Goal: Task Accomplishment & Management: Manage account settings

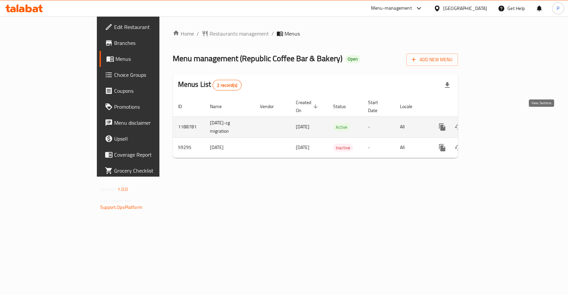
click at [493, 124] on icon "enhanced table" at bounding box center [490, 127] width 6 height 6
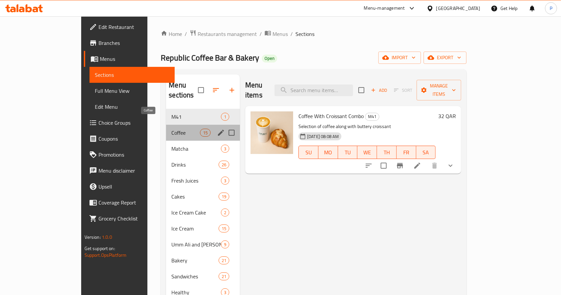
click at [171, 129] on span "Coffee" at bounding box center [185, 133] width 28 height 8
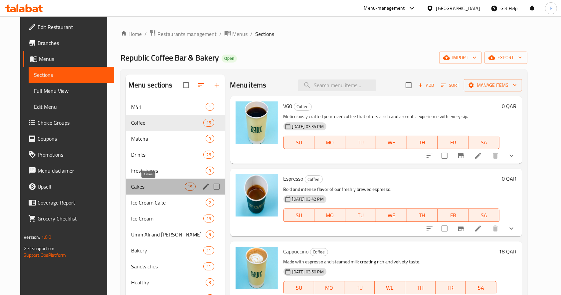
click at [154, 187] on span "Cakes" at bounding box center [158, 187] width 54 height 8
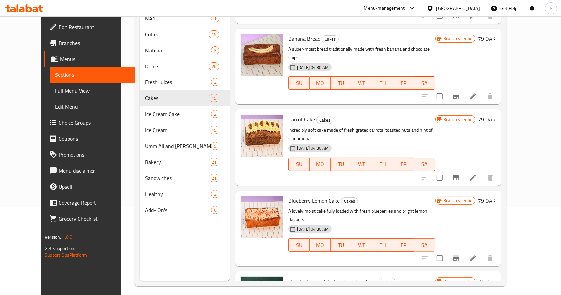
scroll to position [93, 0]
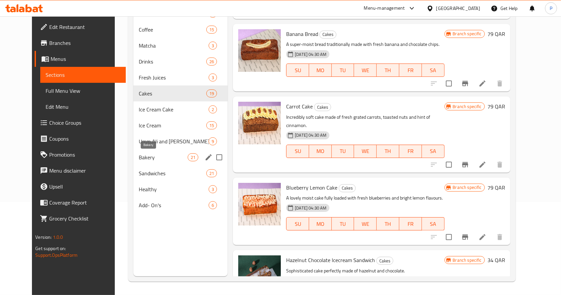
click at [152, 158] on span "Bakery" at bounding box center [163, 157] width 49 height 8
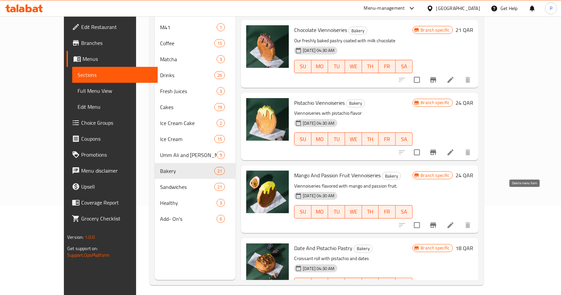
scroll to position [93, 0]
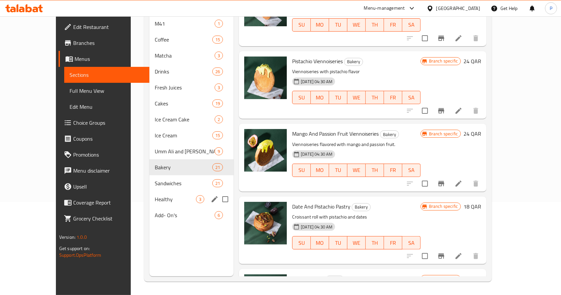
click at [149, 194] on div "Healthy 3" at bounding box center [191, 199] width 84 height 16
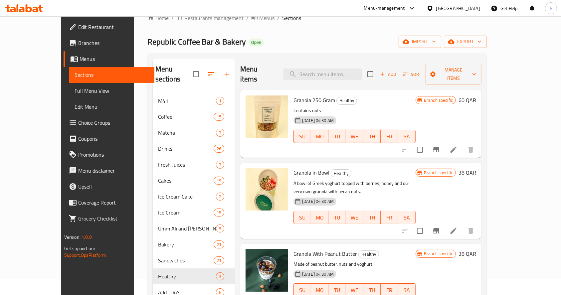
scroll to position [49, 0]
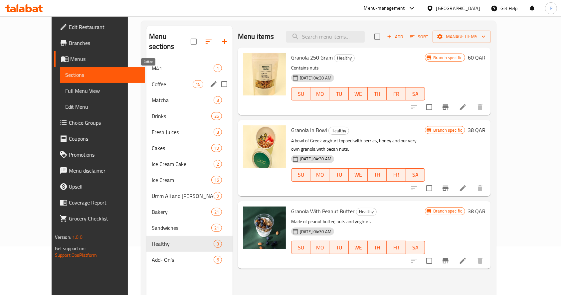
click at [152, 80] on span "Coffee" at bounding box center [172, 84] width 41 height 8
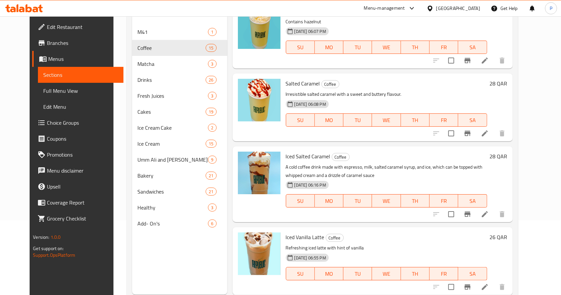
scroll to position [93, 0]
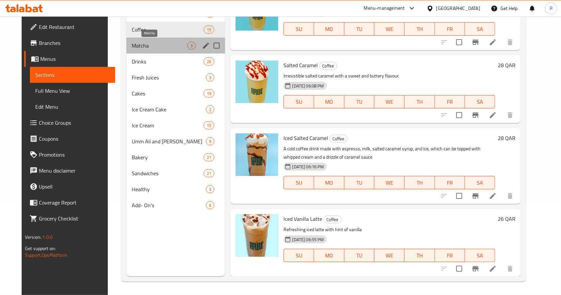
click at [151, 48] on span "Matcha" at bounding box center [160, 46] width 56 height 8
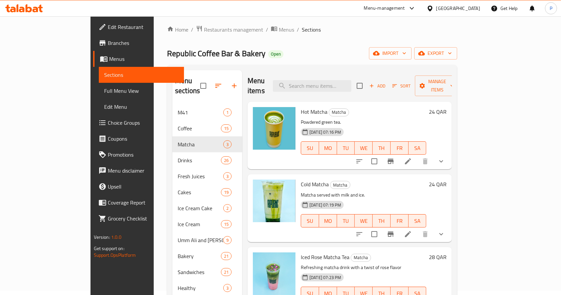
scroll to position [49, 0]
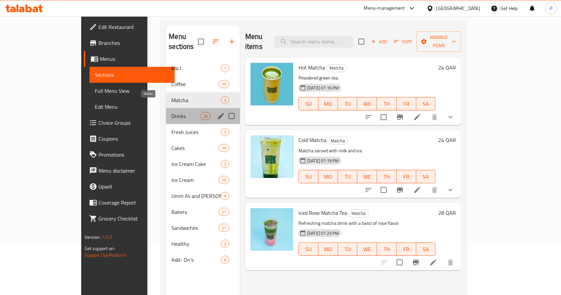
click at [171, 112] on span "Drinks" at bounding box center [185, 116] width 28 height 8
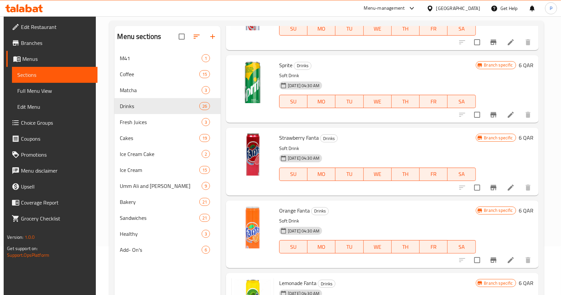
scroll to position [1552, 0]
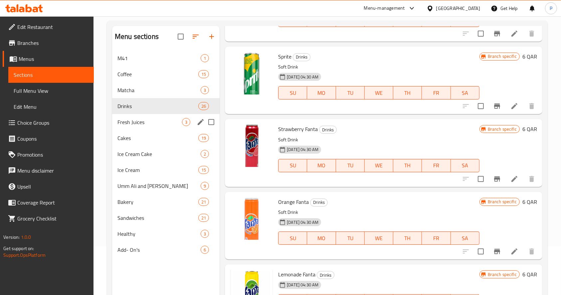
click at [129, 117] on div "Fresh Juices 3" at bounding box center [165, 122] width 107 height 16
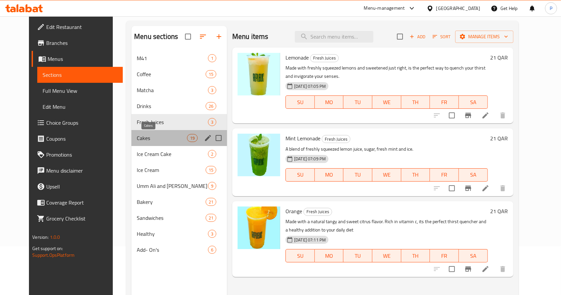
click at [137, 139] on span "Cakes" at bounding box center [162, 138] width 50 height 8
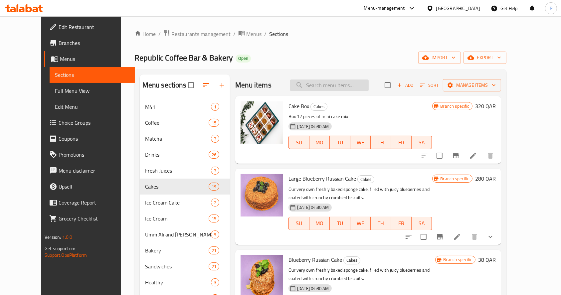
click at [330, 86] on input "search" at bounding box center [329, 86] width 79 height 12
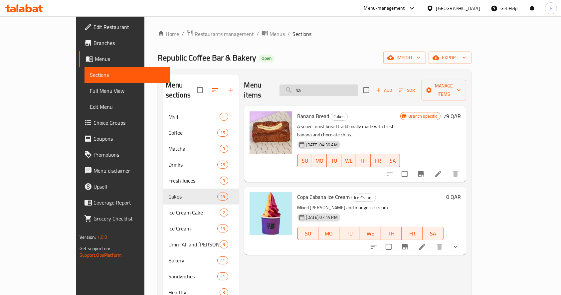
type input "b"
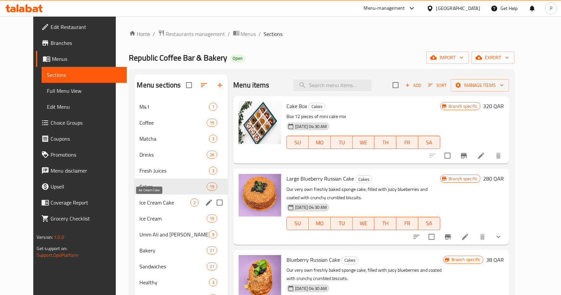
click at [140, 206] on span "Ice Cream Cake" at bounding box center [165, 203] width 51 height 8
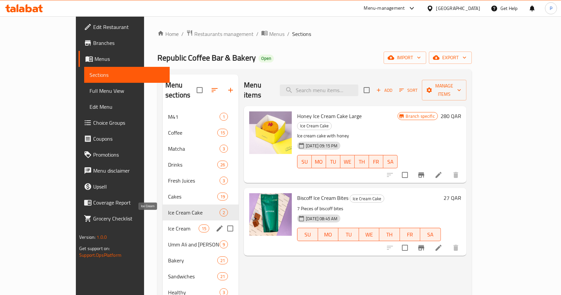
click at [168, 225] on span "Ice Cream" at bounding box center [183, 229] width 31 height 8
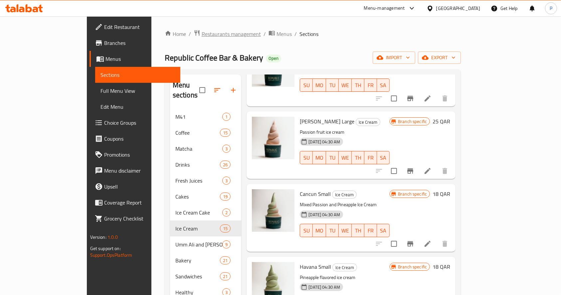
click at [202, 30] on span "Restaurants management" at bounding box center [231, 34] width 59 height 8
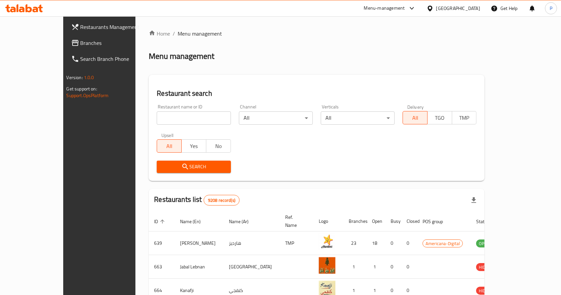
click at [157, 114] on input "search" at bounding box center [194, 117] width 74 height 13
type input "novo"
click button "Search" at bounding box center [194, 167] width 74 height 12
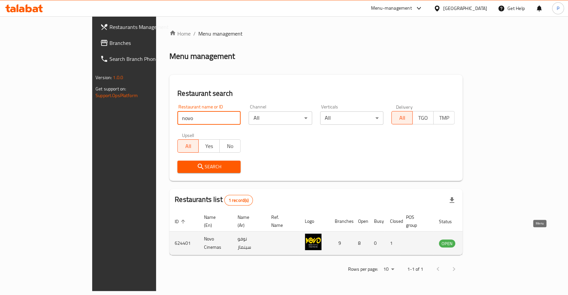
click at [481, 241] on icon "enhanced table" at bounding box center [477, 244] width 7 height 6
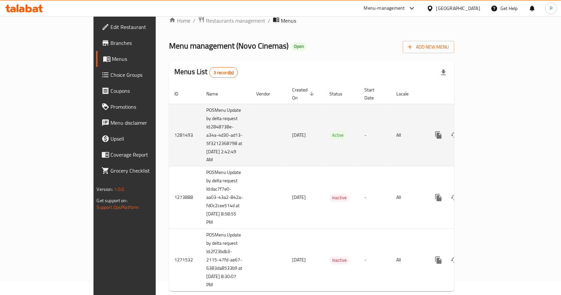
scroll to position [21, 0]
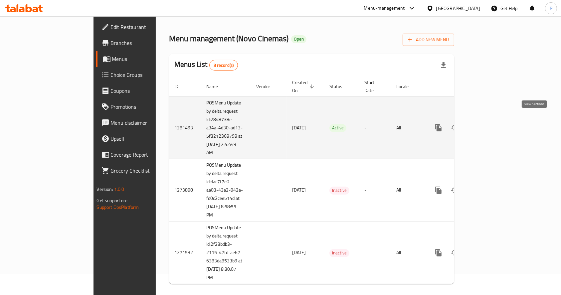
click at [490, 124] on icon "enhanced table" at bounding box center [486, 128] width 8 height 8
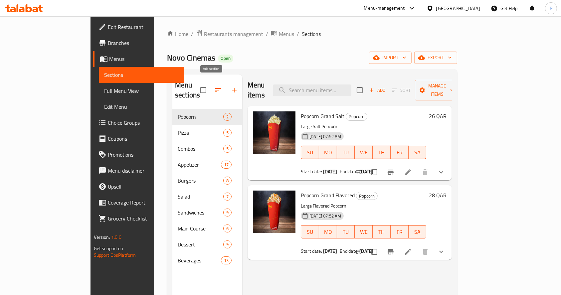
click at [230, 86] on icon "button" at bounding box center [234, 90] width 8 height 8
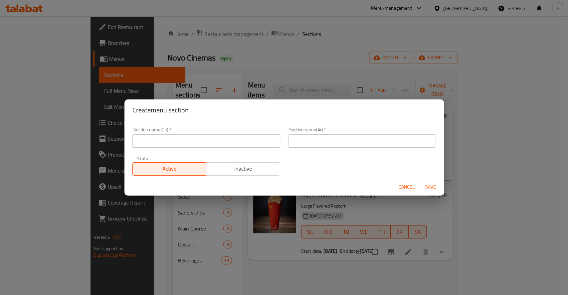
click at [176, 140] on input "text" at bounding box center [206, 140] width 148 height 13
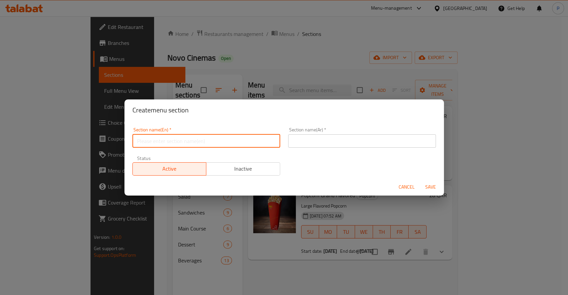
type input "M41"
click at [311, 141] on input "text" at bounding box center [362, 140] width 148 height 13
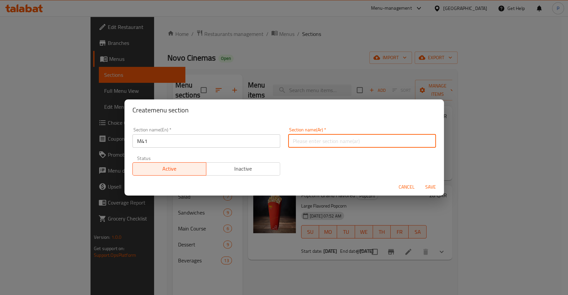
type input "م41"
click at [236, 167] on span "Inactive" at bounding box center [243, 169] width 69 height 10
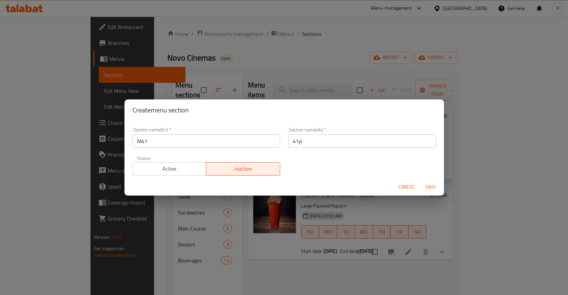
click at [426, 186] on span "Save" at bounding box center [431, 187] width 16 height 8
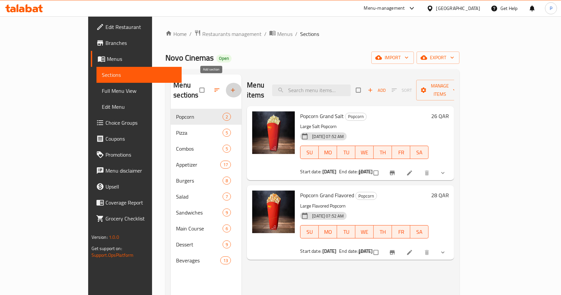
click at [231, 89] on icon "button" at bounding box center [233, 91] width 4 height 4
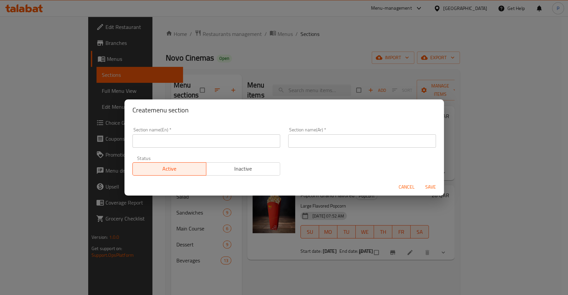
click at [174, 146] on input "text" at bounding box center [206, 140] width 148 height 13
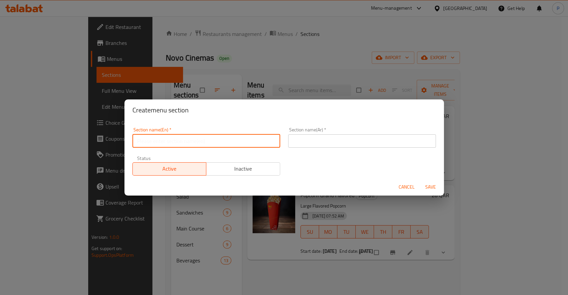
type input "M41"
click at [256, 170] on span "Inactive" at bounding box center [243, 169] width 69 height 10
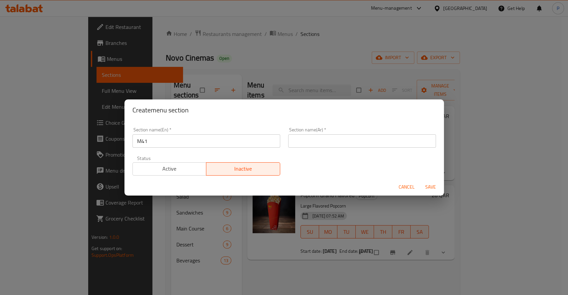
click at [338, 137] on input "text" at bounding box center [362, 140] width 148 height 13
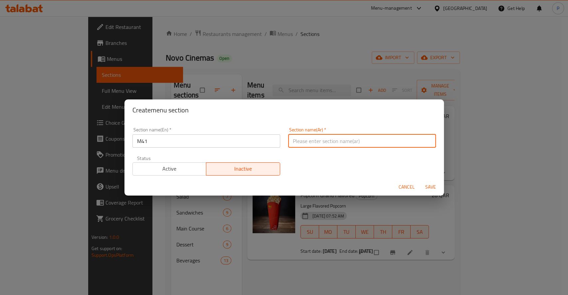
type input "م41"
click at [431, 186] on span "Save" at bounding box center [431, 187] width 16 height 8
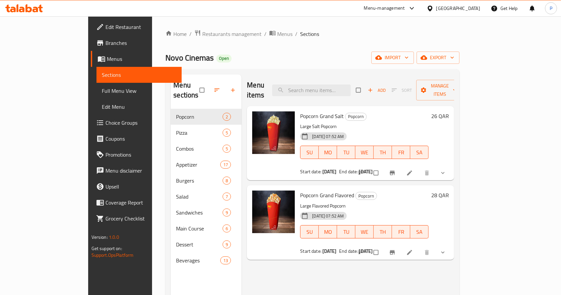
click at [102, 76] on span "Sections" at bounding box center [139, 75] width 75 height 8
click at [277, 33] on span "Menus" at bounding box center [284, 34] width 15 height 8
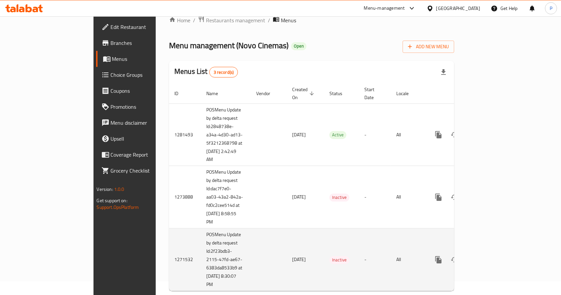
scroll to position [21, 0]
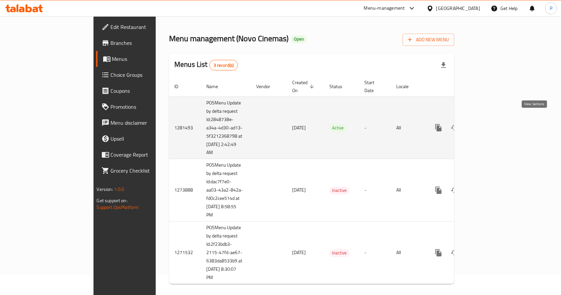
click at [490, 124] on icon "enhanced table" at bounding box center [486, 128] width 8 height 8
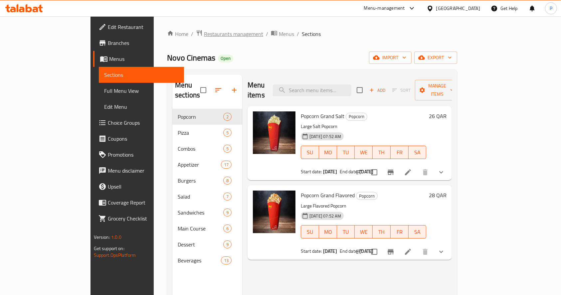
click at [204, 30] on span "Restaurants management" at bounding box center [233, 34] width 59 height 8
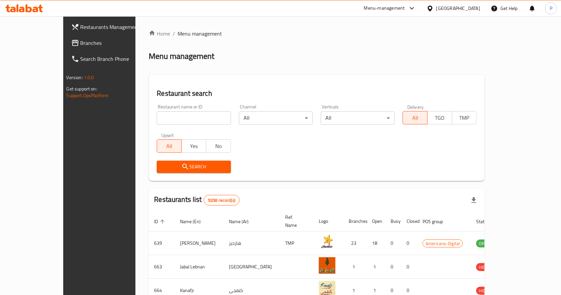
click at [192, 121] on div "Restaurant name or ID Restaurant name or ID" at bounding box center [194, 114] width 82 height 28
click at [157, 119] on input "search" at bounding box center [194, 117] width 74 height 13
click at [169, 165] on span "Search" at bounding box center [193, 167] width 63 height 8
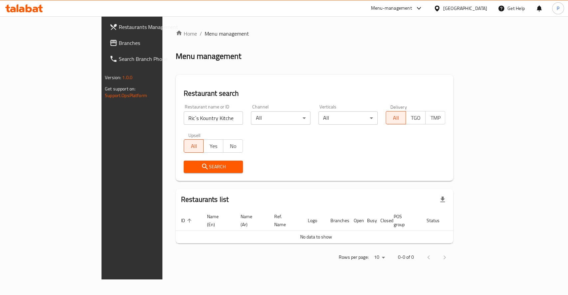
click at [194, 175] on div "Search" at bounding box center [214, 167] width 68 height 20
click at [191, 159] on div "Search" at bounding box center [214, 167] width 68 height 20
click at [191, 166] on span "Search" at bounding box center [213, 167] width 49 height 8
click at [184, 118] on input "Ric`s Kountry Kitchen" at bounding box center [214, 117] width 60 height 13
click button "Search" at bounding box center [214, 167] width 60 height 12
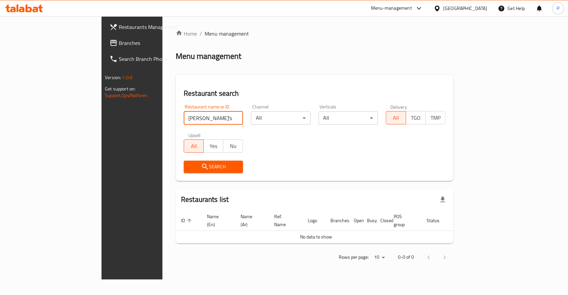
click button "Search" at bounding box center [214, 167] width 60 height 12
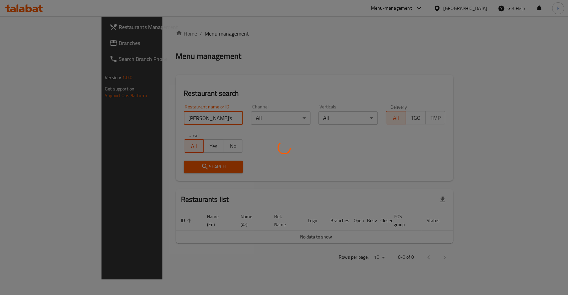
click button "Search" at bounding box center [214, 167] width 60 height 12
click at [158, 118] on div at bounding box center [284, 147] width 568 height 295
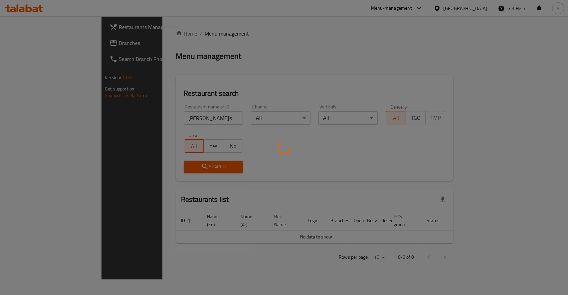
click at [173, 110] on div at bounding box center [284, 147] width 568 height 295
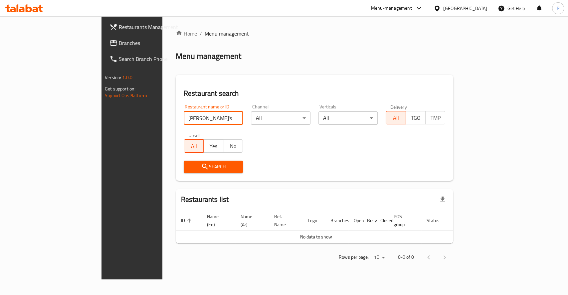
click at [184, 117] on input "Ric's loun" at bounding box center [214, 117] width 60 height 13
type input "Ric's k"
click button "Search" at bounding box center [214, 167] width 60 height 12
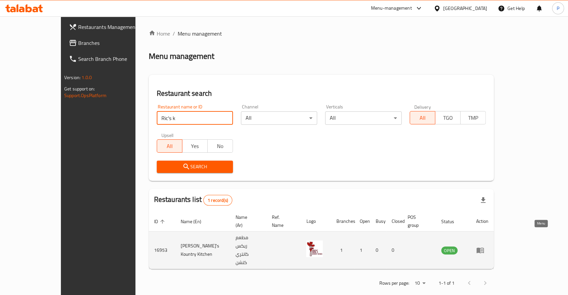
click at [484, 246] on icon "enhanced table" at bounding box center [480, 250] width 8 height 8
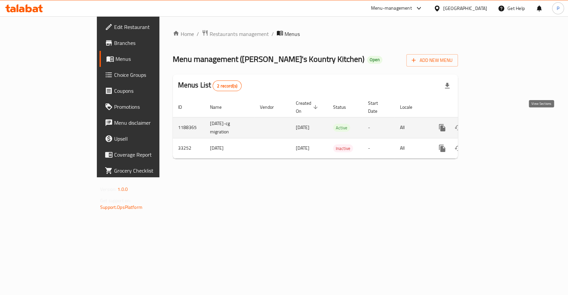
click at [498, 120] on link "enhanced table" at bounding box center [490, 128] width 16 height 16
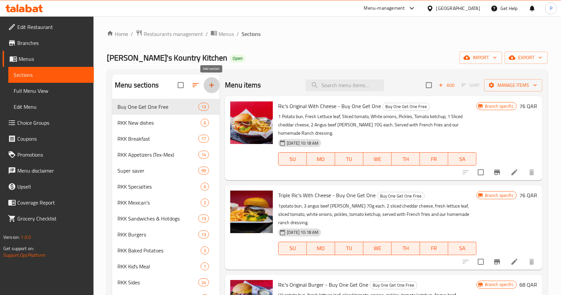
click at [213, 81] on icon "button" at bounding box center [212, 85] width 8 height 8
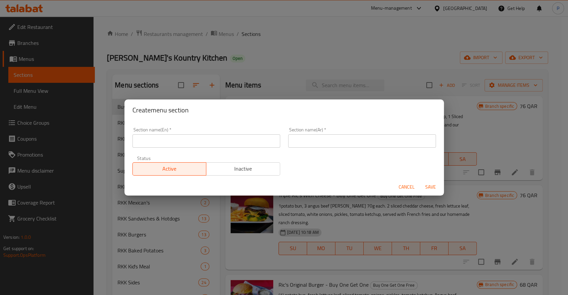
click at [175, 141] on input "text" at bounding box center [206, 140] width 148 height 13
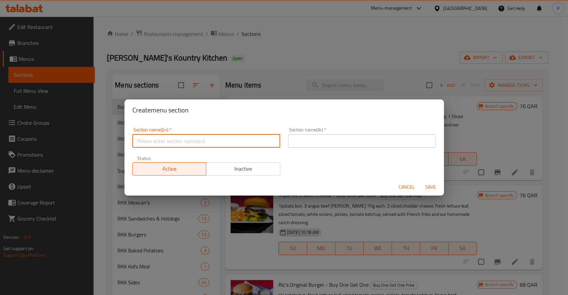
type input "M41"
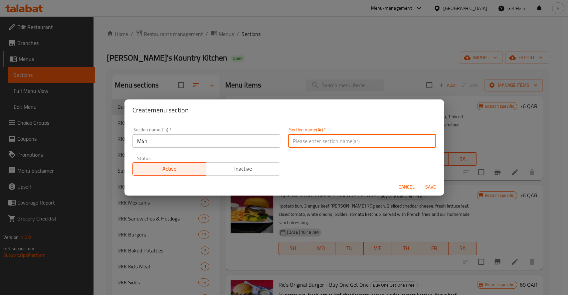
click at [322, 137] on input "text" at bounding box center [362, 140] width 148 height 13
type input "م41"
click at [258, 169] on span "Inactive" at bounding box center [243, 169] width 69 height 10
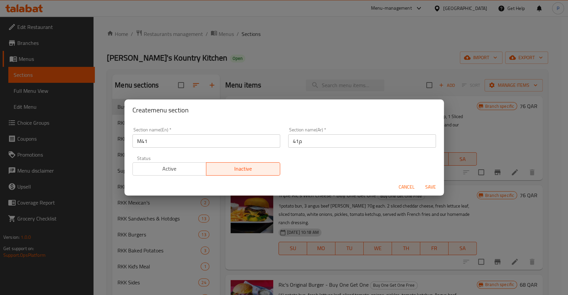
click at [429, 189] on span "Save" at bounding box center [431, 187] width 16 height 8
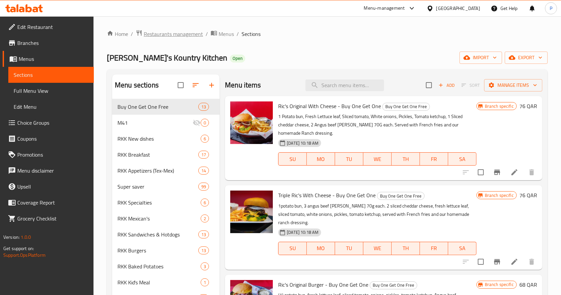
drag, startPoint x: 171, startPoint y: 28, endPoint x: 154, endPoint y: 31, distance: 17.2
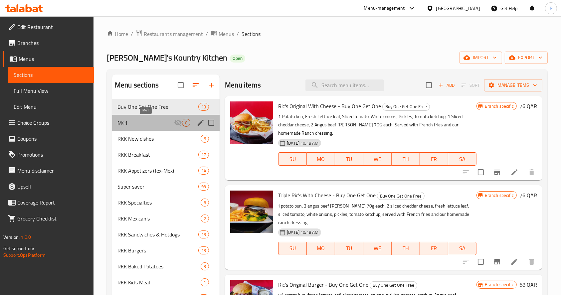
click at [133, 122] on span "M41" at bounding box center [145, 123] width 57 height 8
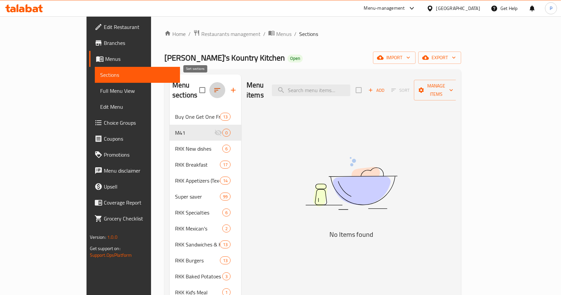
click at [213, 86] on icon "button" at bounding box center [217, 90] width 8 height 8
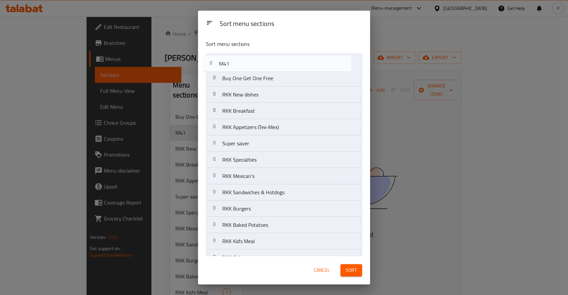
drag, startPoint x: 227, startPoint y: 80, endPoint x: 224, endPoint y: 64, distance: 16.6
click at [224, 64] on nav "Buy One Get One Free M41 RKK New dishes RKK Breakfast RKK Appetizers (Tex-Mex) …" at bounding box center [284, 201] width 156 height 294
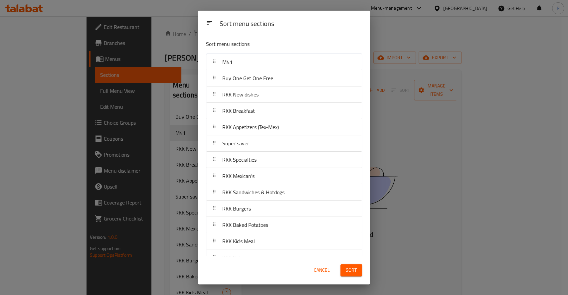
click at [348, 271] on span "Sort" at bounding box center [351, 270] width 11 height 8
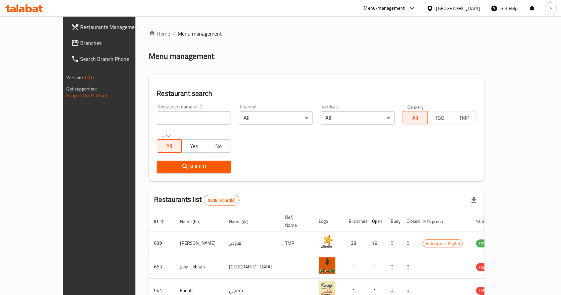
click at [158, 117] on input "search" at bounding box center [194, 117] width 74 height 13
type input "T"
type input "turkish grill"
click at [181, 170] on icon "submit" at bounding box center [185, 167] width 8 height 8
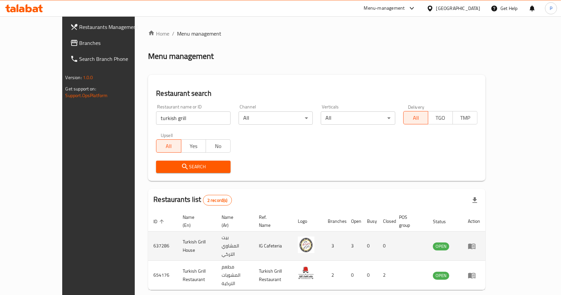
click at [148, 233] on td "637286" at bounding box center [162, 246] width 29 height 29
copy td "637286"
